Goal: Information Seeking & Learning: Check status

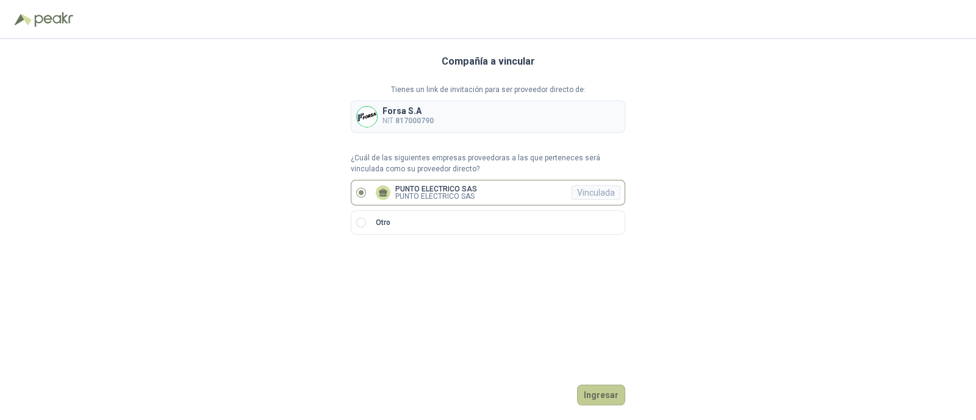
click at [609, 399] on button "Ingresar" at bounding box center [601, 395] width 48 height 21
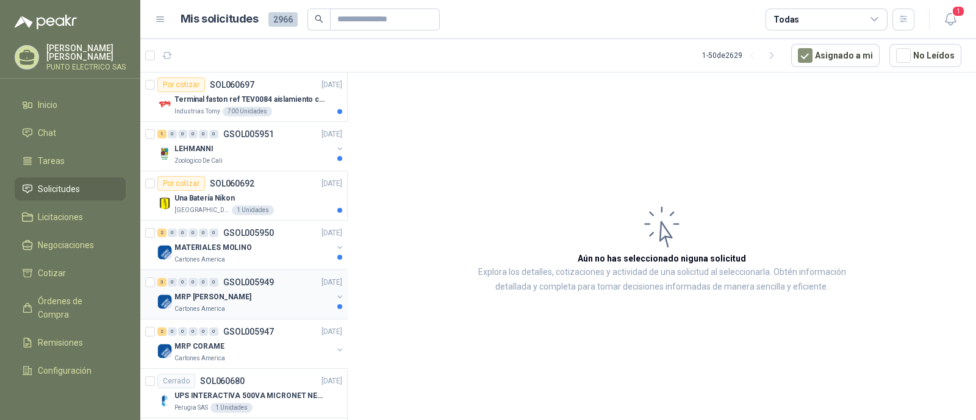
scroll to position [76, 0]
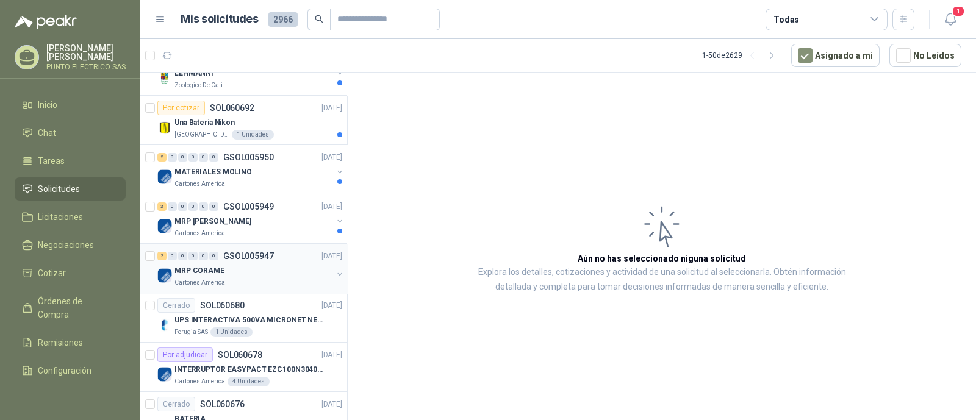
click at [235, 267] on div "MRP CORAME" at bounding box center [253, 270] width 158 height 15
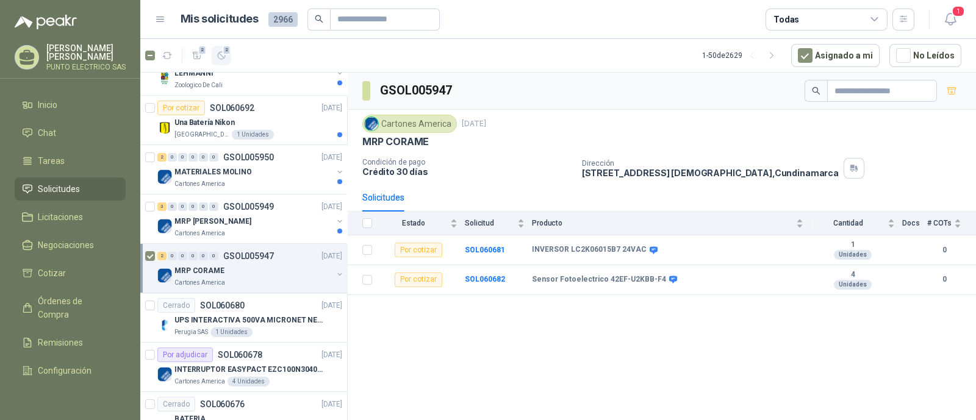
click at [223, 57] on icon "button" at bounding box center [221, 55] width 7 height 7
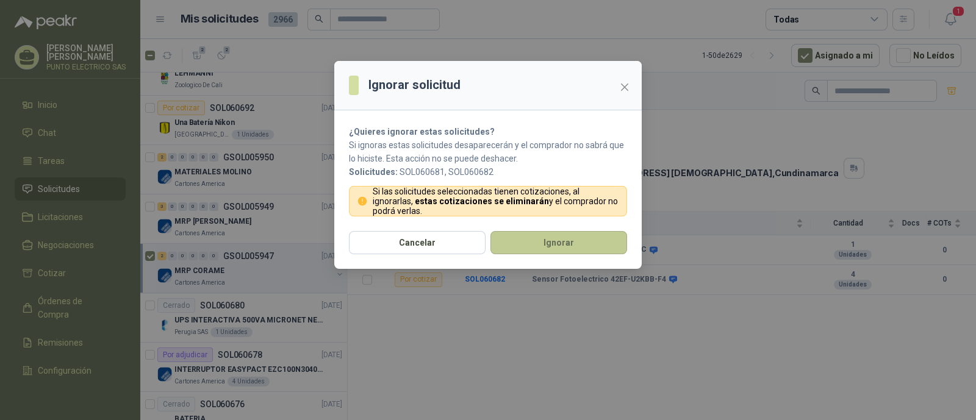
click at [574, 242] on button "Ignorar" at bounding box center [558, 242] width 137 height 23
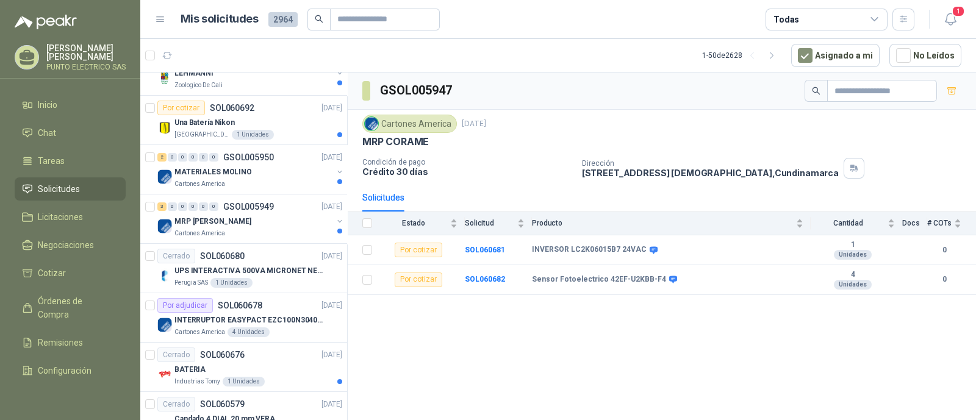
click at [261, 225] on div "MRP [PERSON_NAME]" at bounding box center [253, 221] width 158 height 15
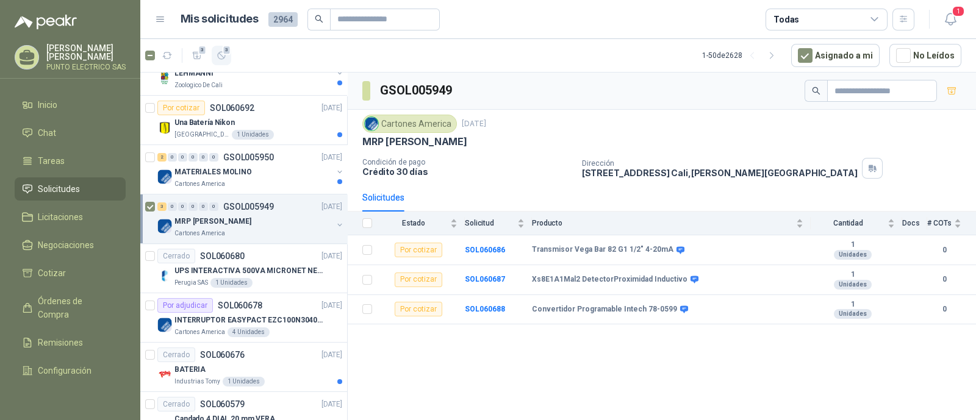
click at [222, 57] on icon "button" at bounding box center [221, 56] width 10 height 10
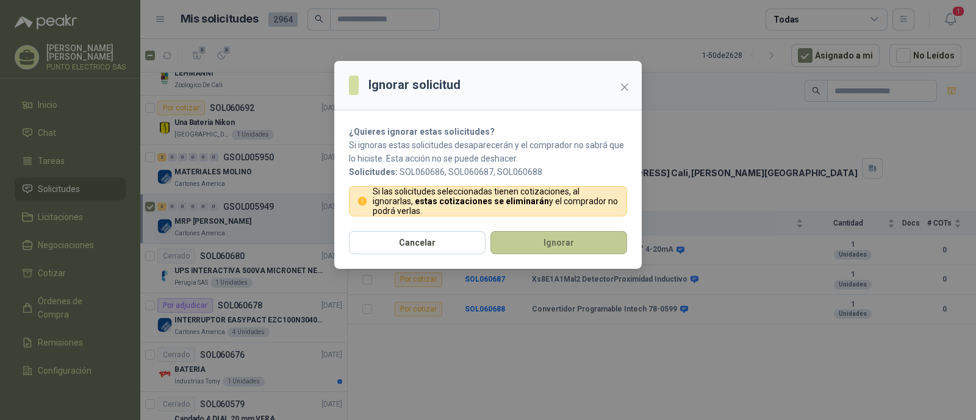
click at [542, 251] on button "Ignorar" at bounding box center [558, 242] width 137 height 23
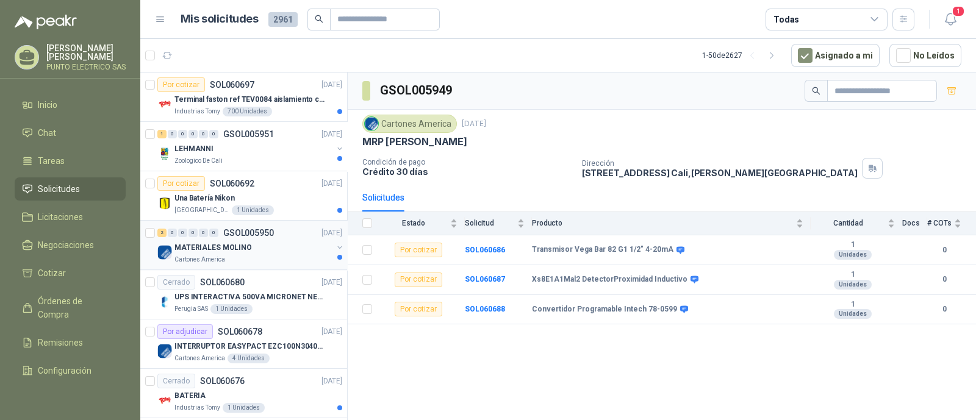
click at [266, 248] on div "MATERIALES MOLINO" at bounding box center [253, 247] width 158 height 15
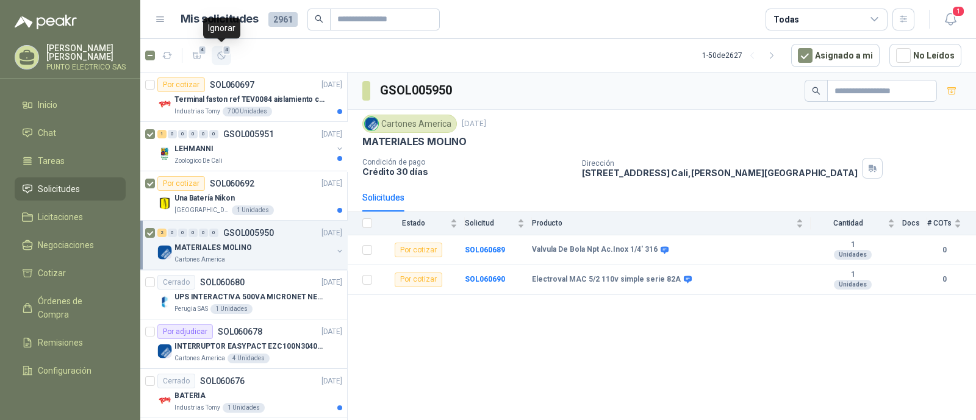
click at [226, 59] on icon "button" at bounding box center [221, 56] width 10 height 10
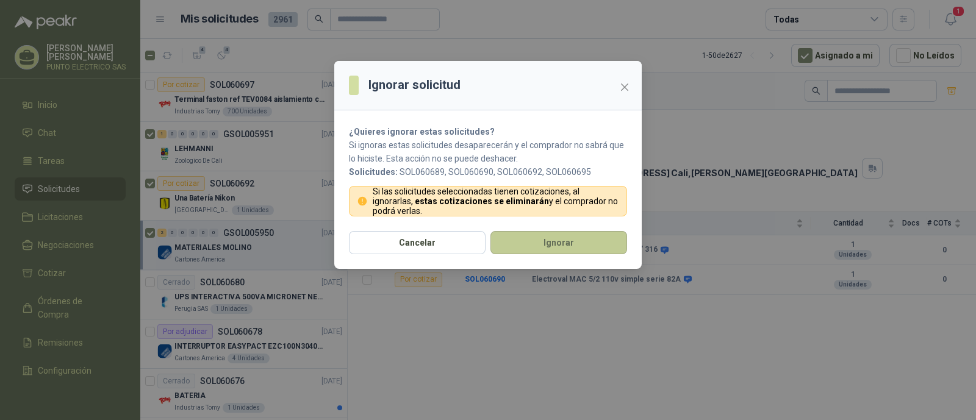
click at [570, 244] on button "Ignorar" at bounding box center [558, 242] width 137 height 23
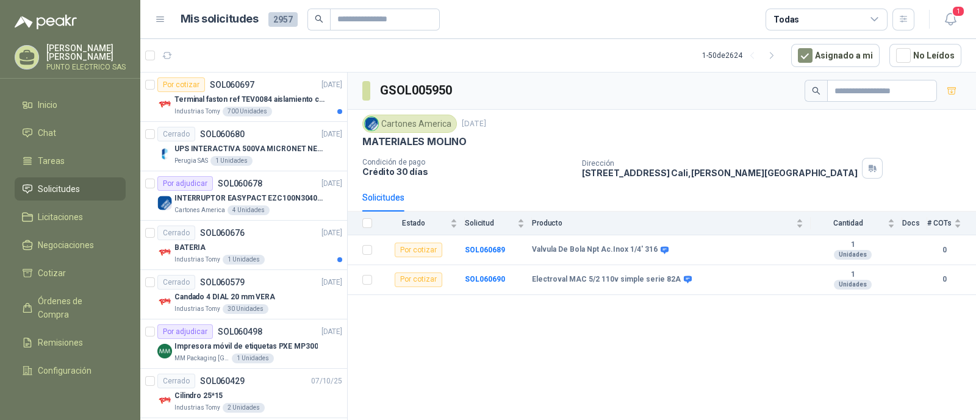
click at [293, 96] on p "Terminal faston ref TEV0084 aislamiento completo" at bounding box center [250, 100] width 152 height 12
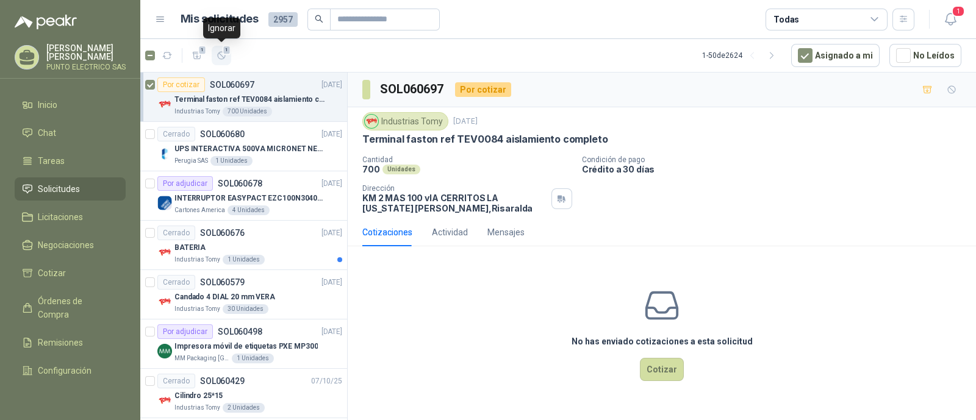
click at [224, 53] on div "1" at bounding box center [221, 56] width 10 height 10
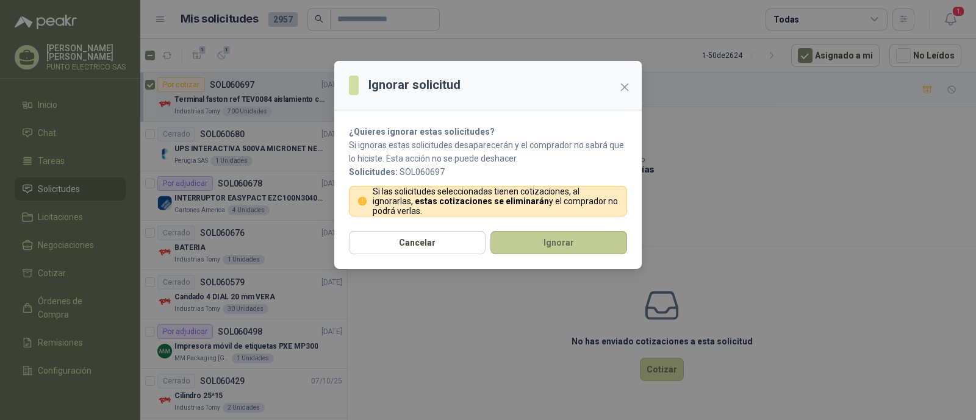
click at [549, 239] on button "Ignorar" at bounding box center [558, 242] width 137 height 23
